Goal: Information Seeking & Learning: Learn about a topic

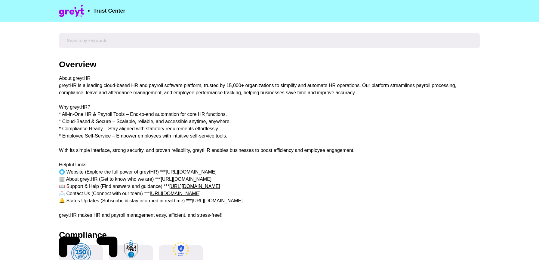
click at [61, 81] on div "About greytHR greytHR is a leading cloud-based HR and payroll software platform…" at bounding box center [269, 147] width 421 height 144
click at [66, 81] on div "About greytHR greytHR is a leading cloud-based HR and payroll software platform…" at bounding box center [269, 147] width 421 height 144
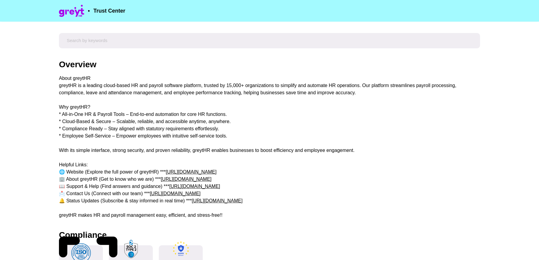
click at [62, 79] on div "About greytHR greytHR is a leading cloud-based HR and payroll software platform…" at bounding box center [269, 147] width 421 height 144
